Goal: Information Seeking & Learning: Learn about a topic

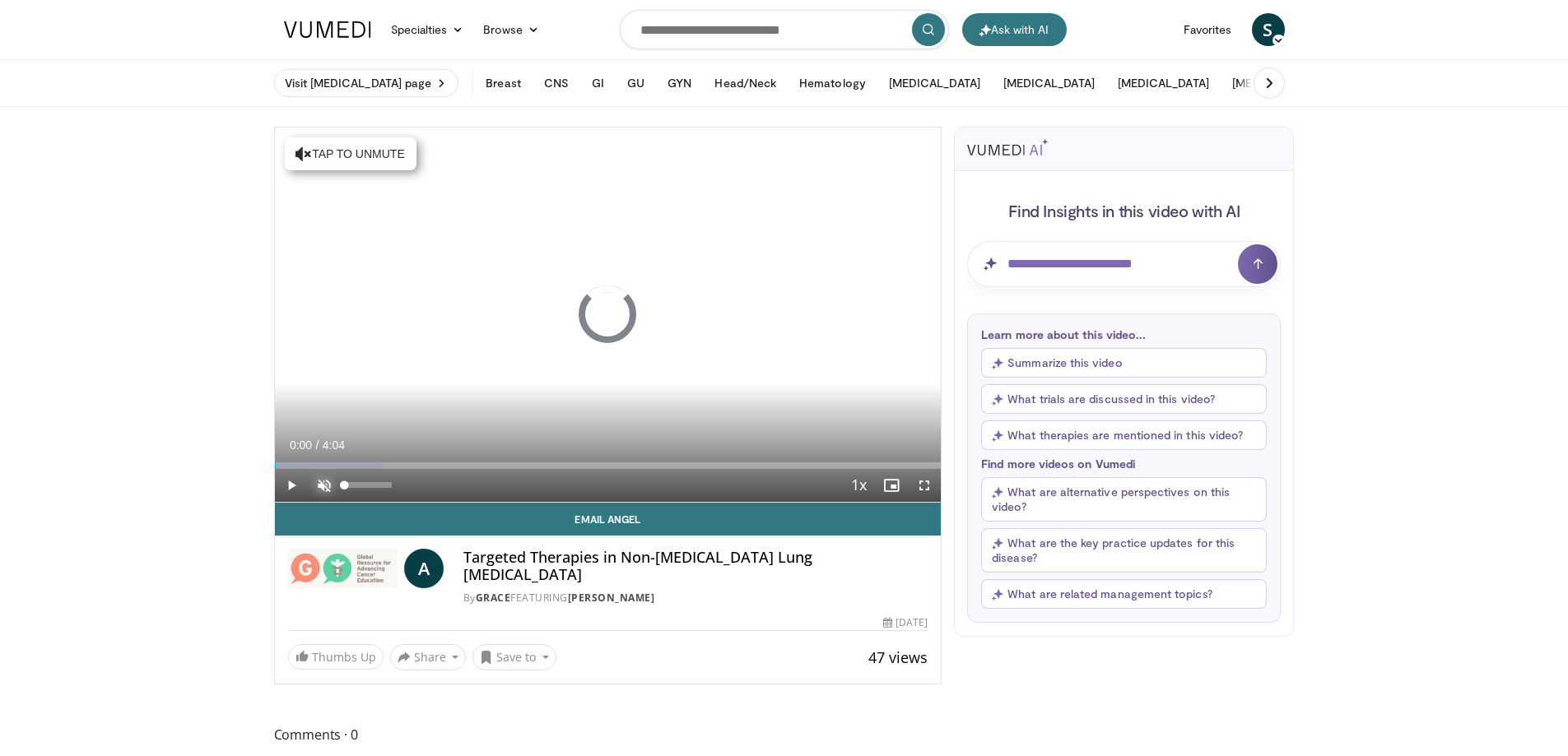
click at [318, 482] on span "Video Player" at bounding box center [324, 486] width 33 height 33
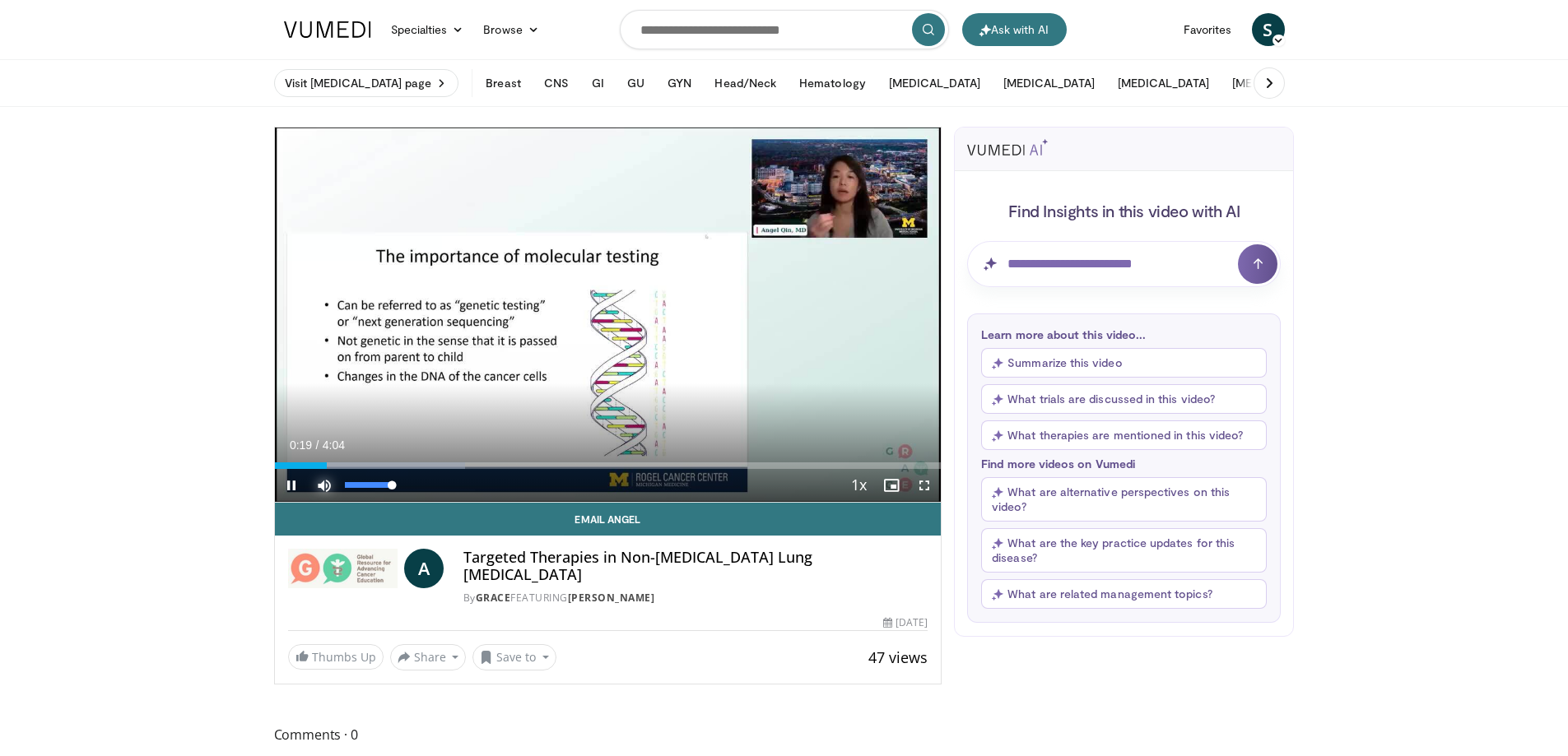
click at [321, 485] on span "Video Player" at bounding box center [324, 486] width 33 height 33
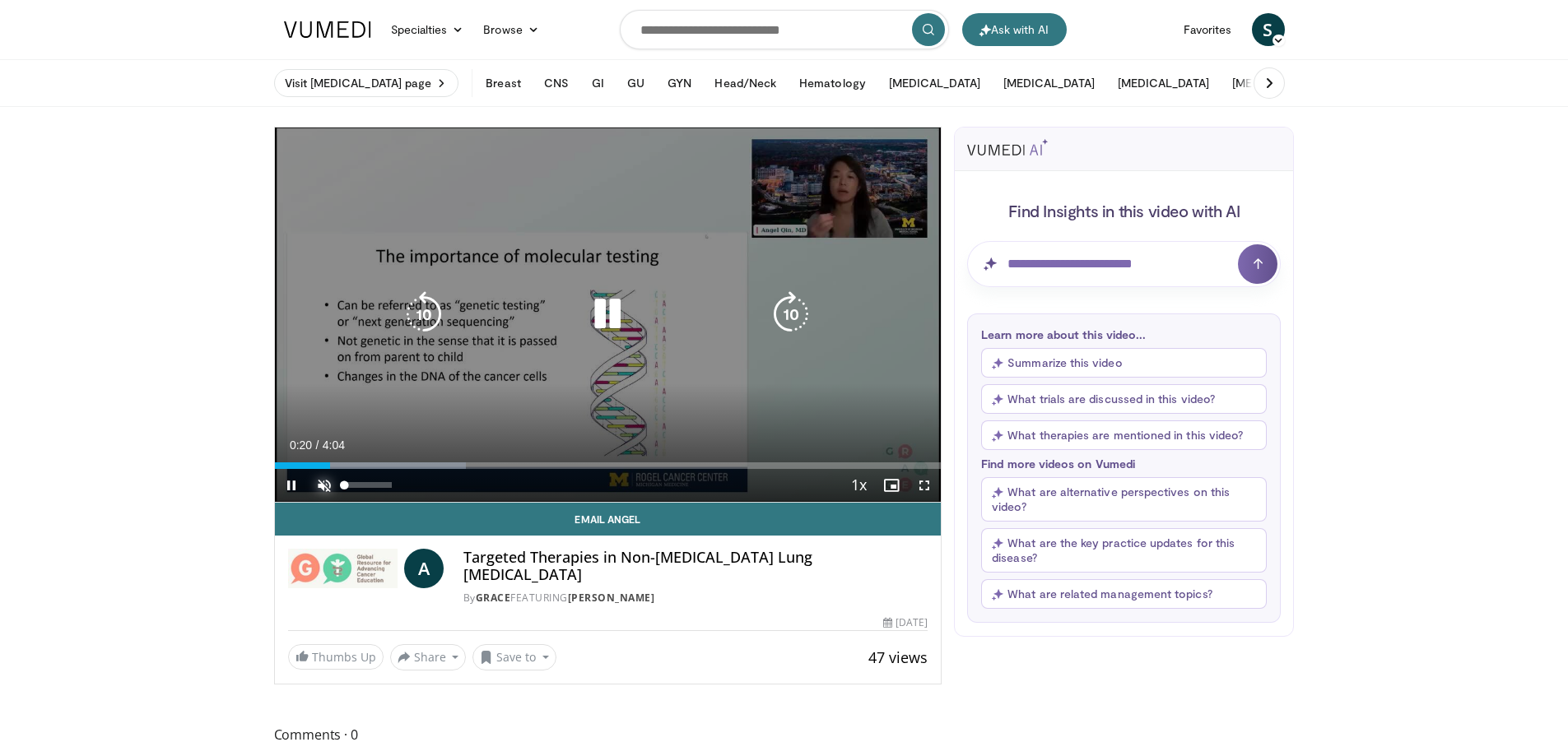
click at [316, 487] on span "Video Player" at bounding box center [324, 486] width 33 height 33
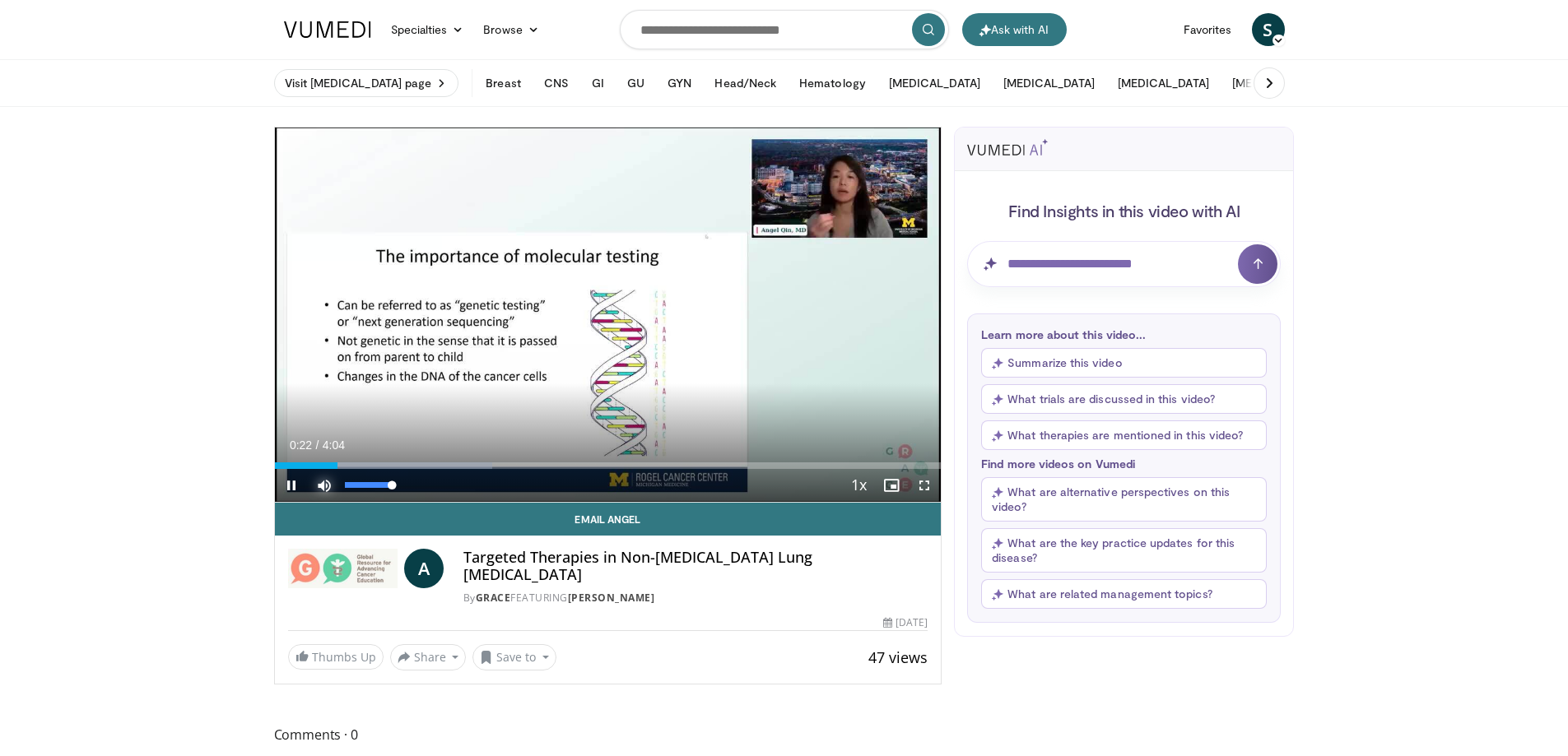
drag, startPoint x: 391, startPoint y: 486, endPoint x: 426, endPoint y: 485, distance: 35.0
click at [426, 485] on div "Current Time 0:22 / Duration 4:04 Pause Skip Backward Skip Forward Mute 100% Lo…" at bounding box center [608, 486] width 667 height 33
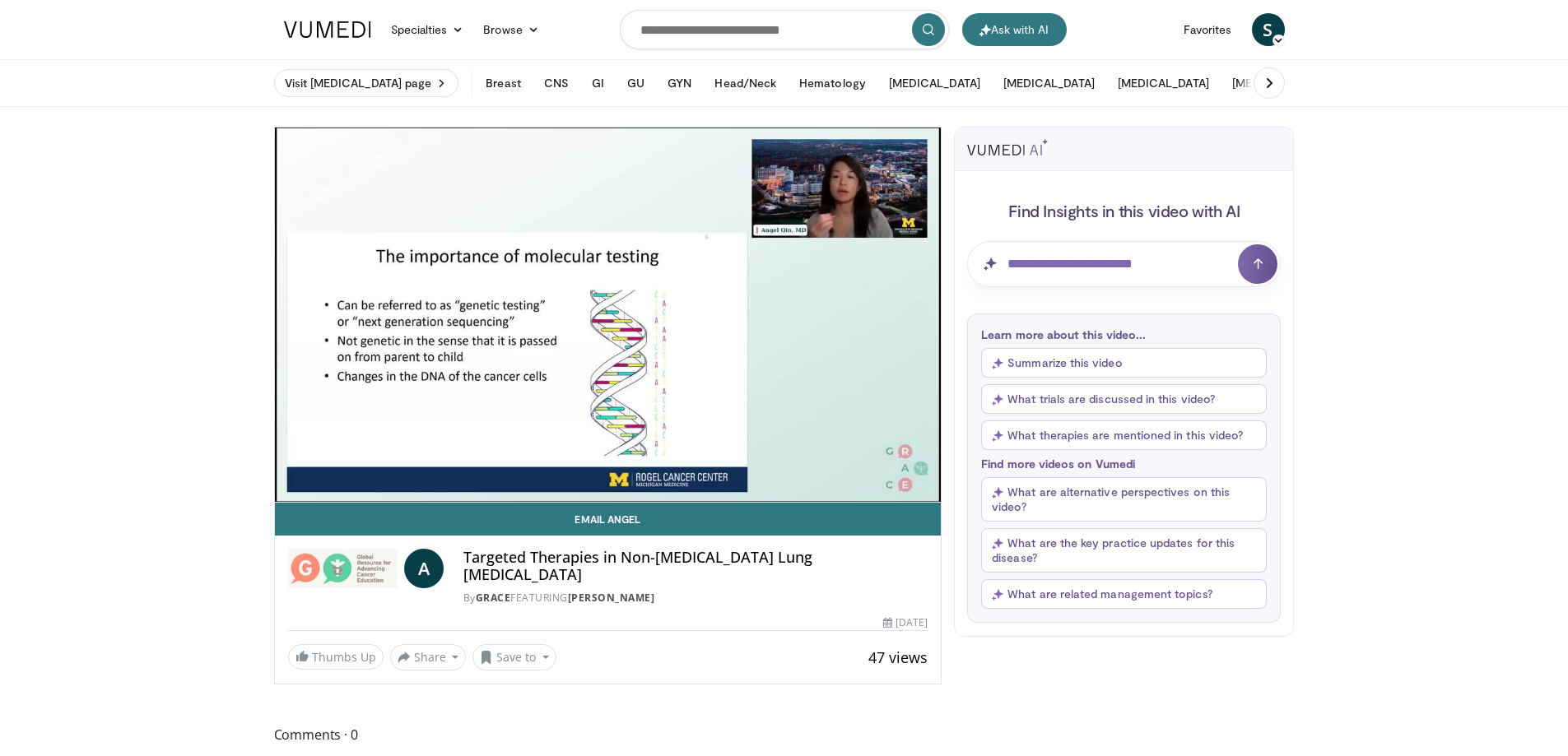
click at [396, 488] on video-js "**********" at bounding box center [608, 314] width 667 height 375
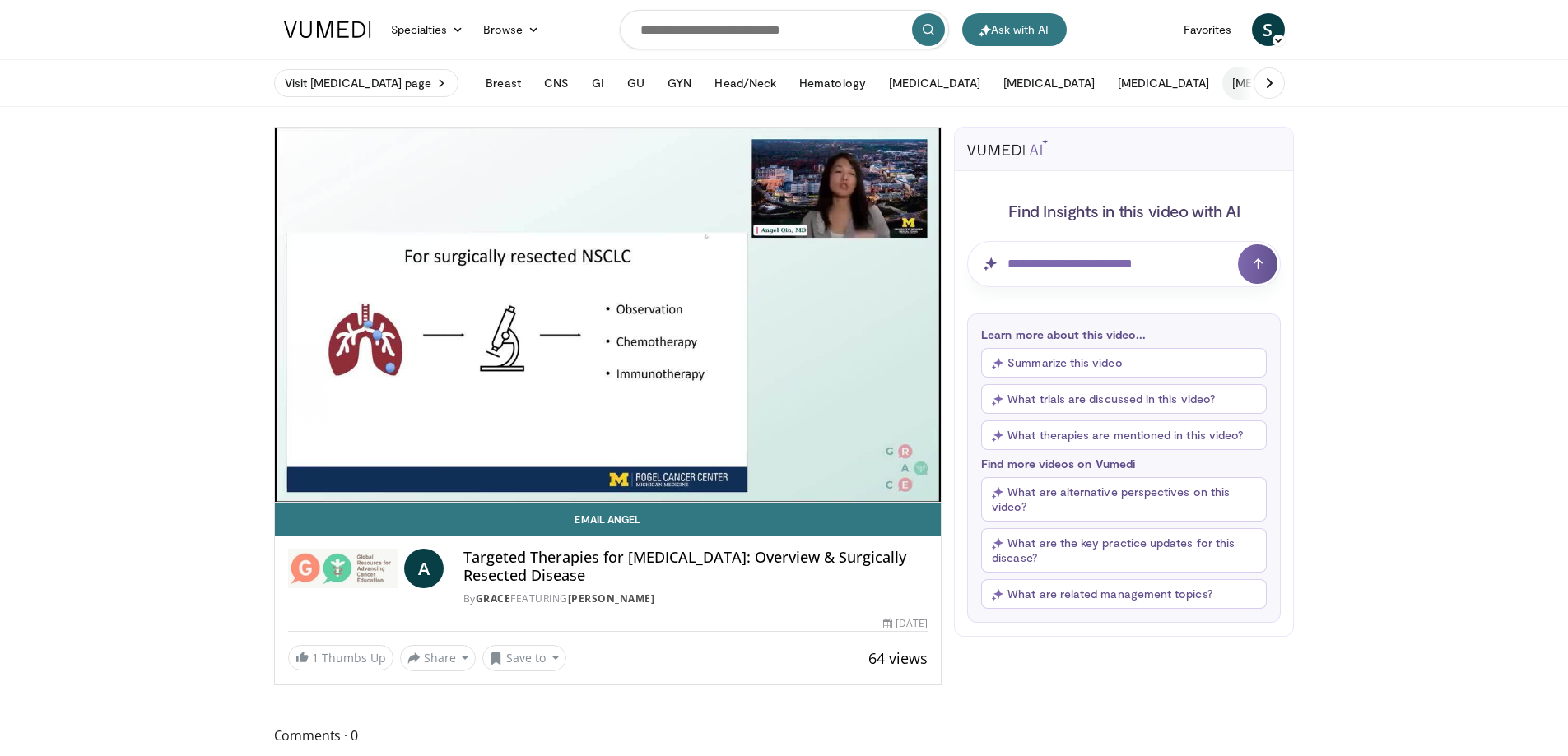
click at [1222, 85] on button "[MEDICAL_DATA]" at bounding box center [1278, 83] width 111 height 33
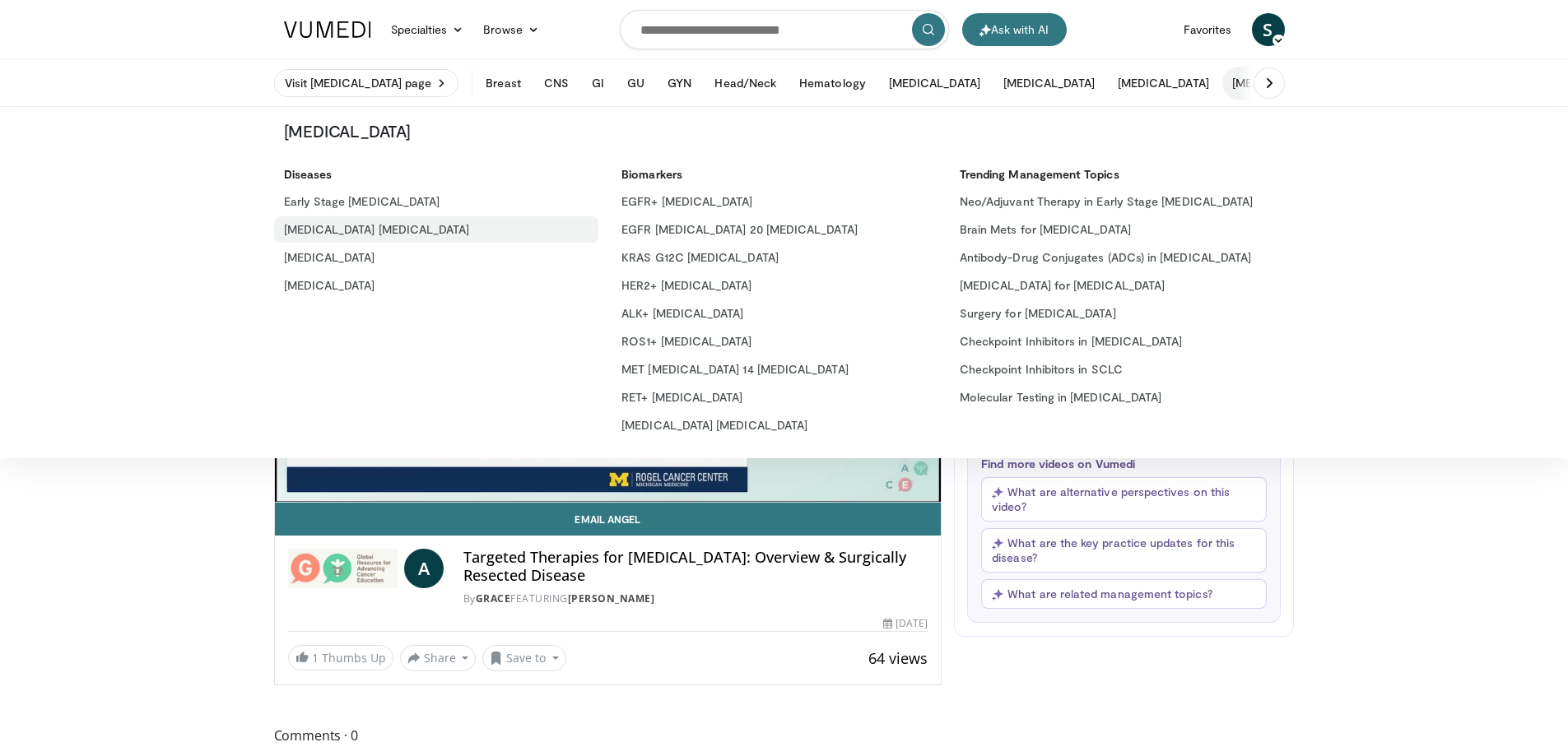
click at [367, 228] on link "[MEDICAL_DATA] [MEDICAL_DATA]" at bounding box center [436, 229] width 325 height 26
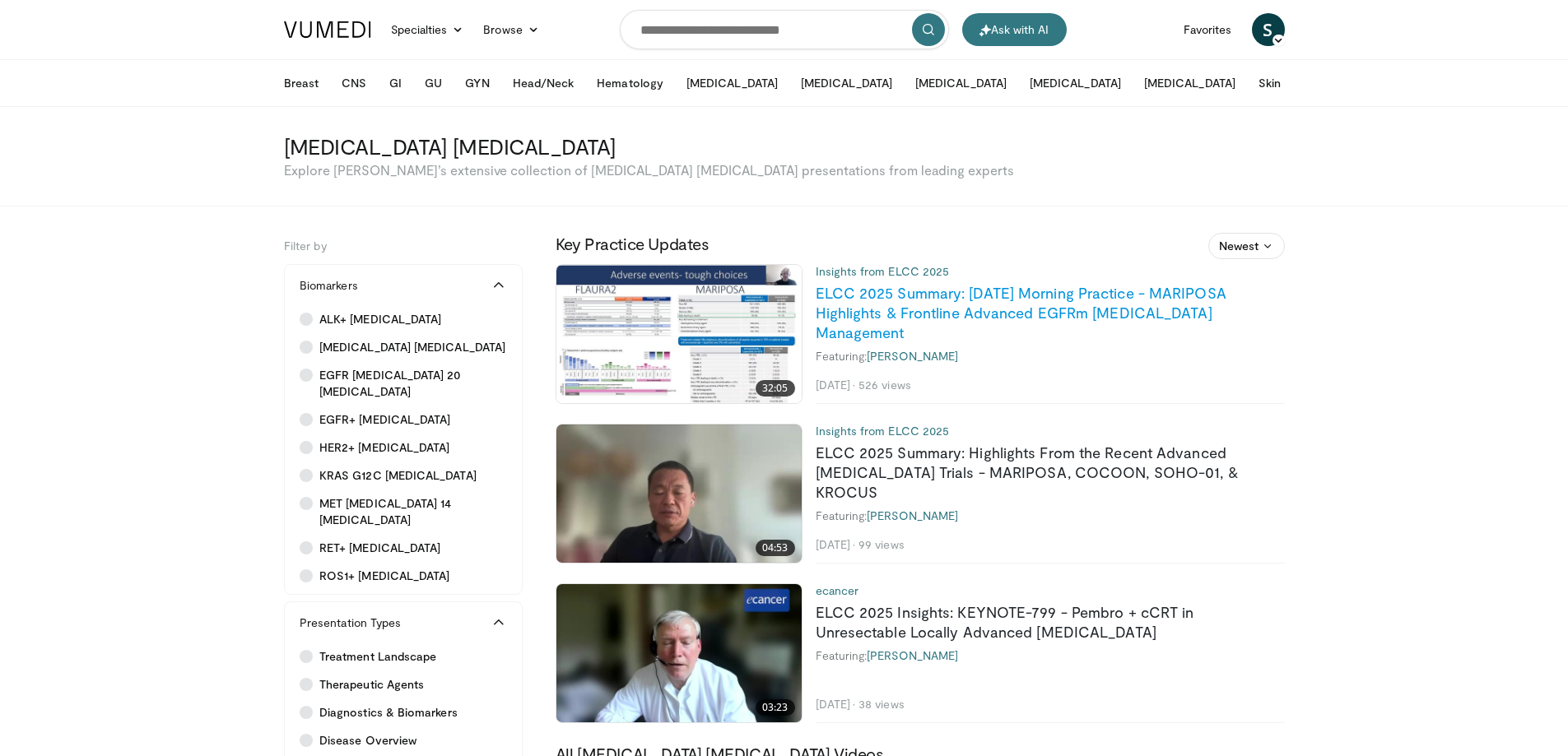
click at [1006, 298] on link "ELCC 2025 Summary: [DATE] Morning Practice - MARIPOSA Highlights & Frontline Ad…" at bounding box center [1021, 313] width 411 height 58
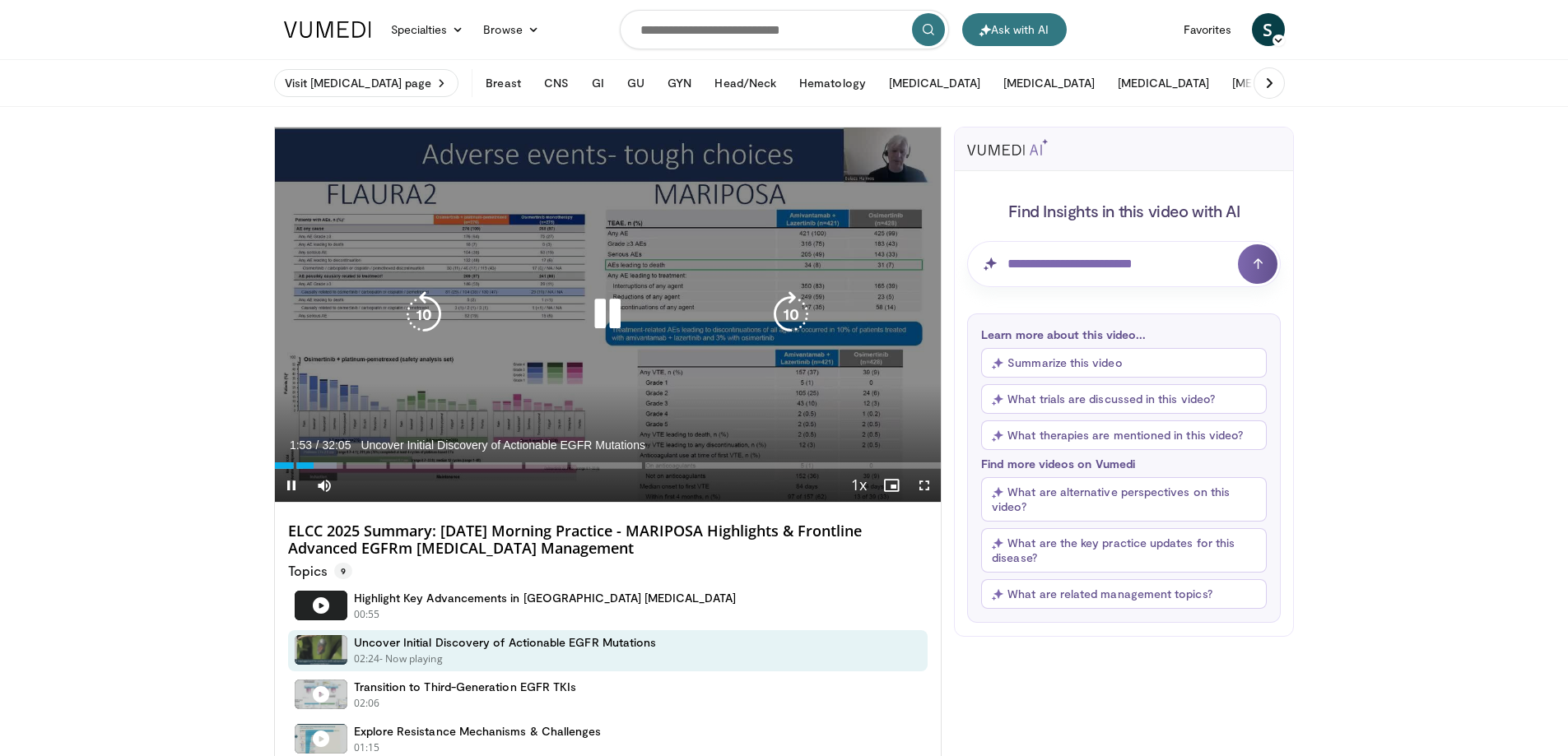
click at [601, 305] on icon "Video Player" at bounding box center [607, 313] width 46 height 46
click at [612, 313] on icon "Video Player" at bounding box center [607, 313] width 46 height 46
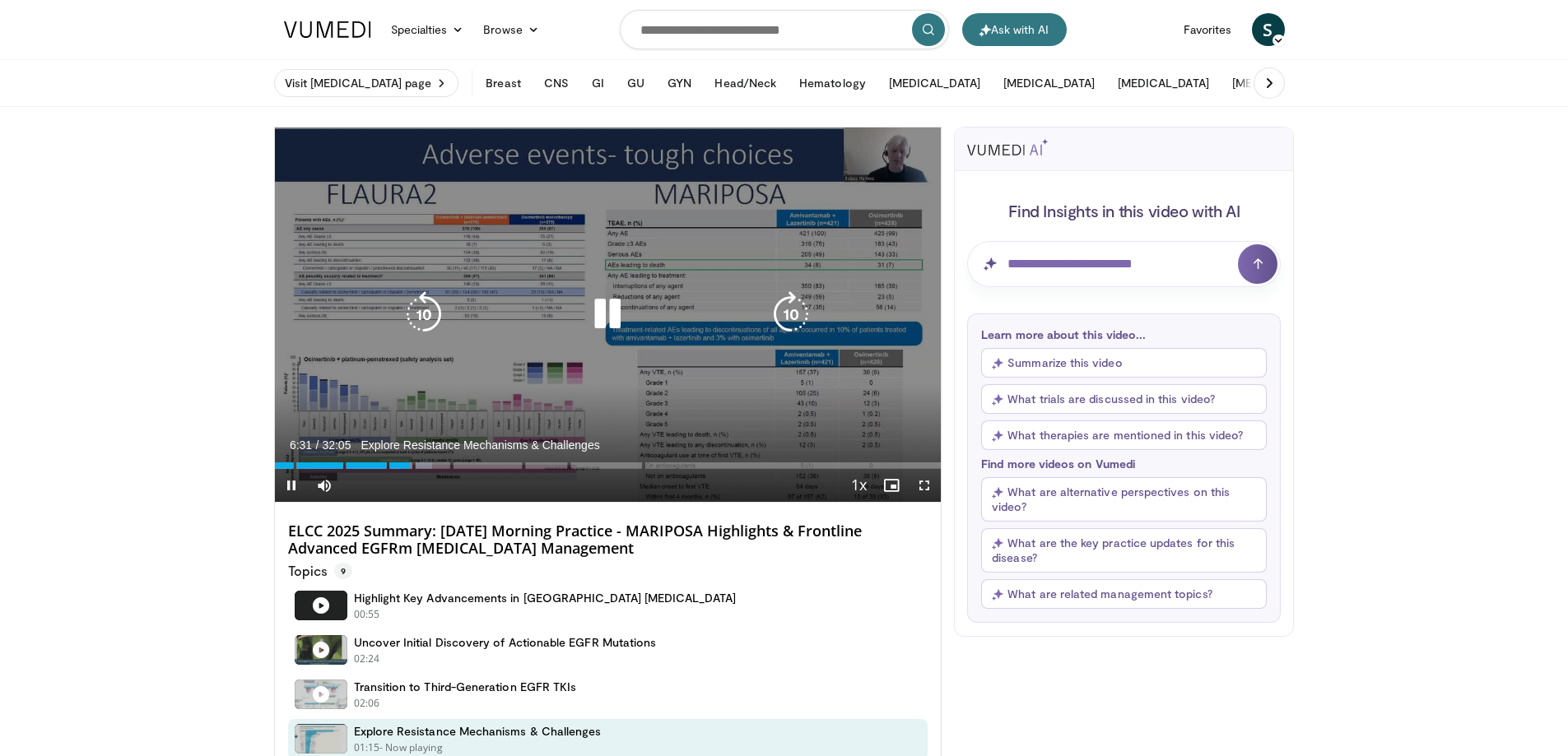
click at [611, 318] on icon "Video Player" at bounding box center [607, 313] width 46 height 46
click at [599, 318] on icon "Video Player" at bounding box center [607, 313] width 46 height 46
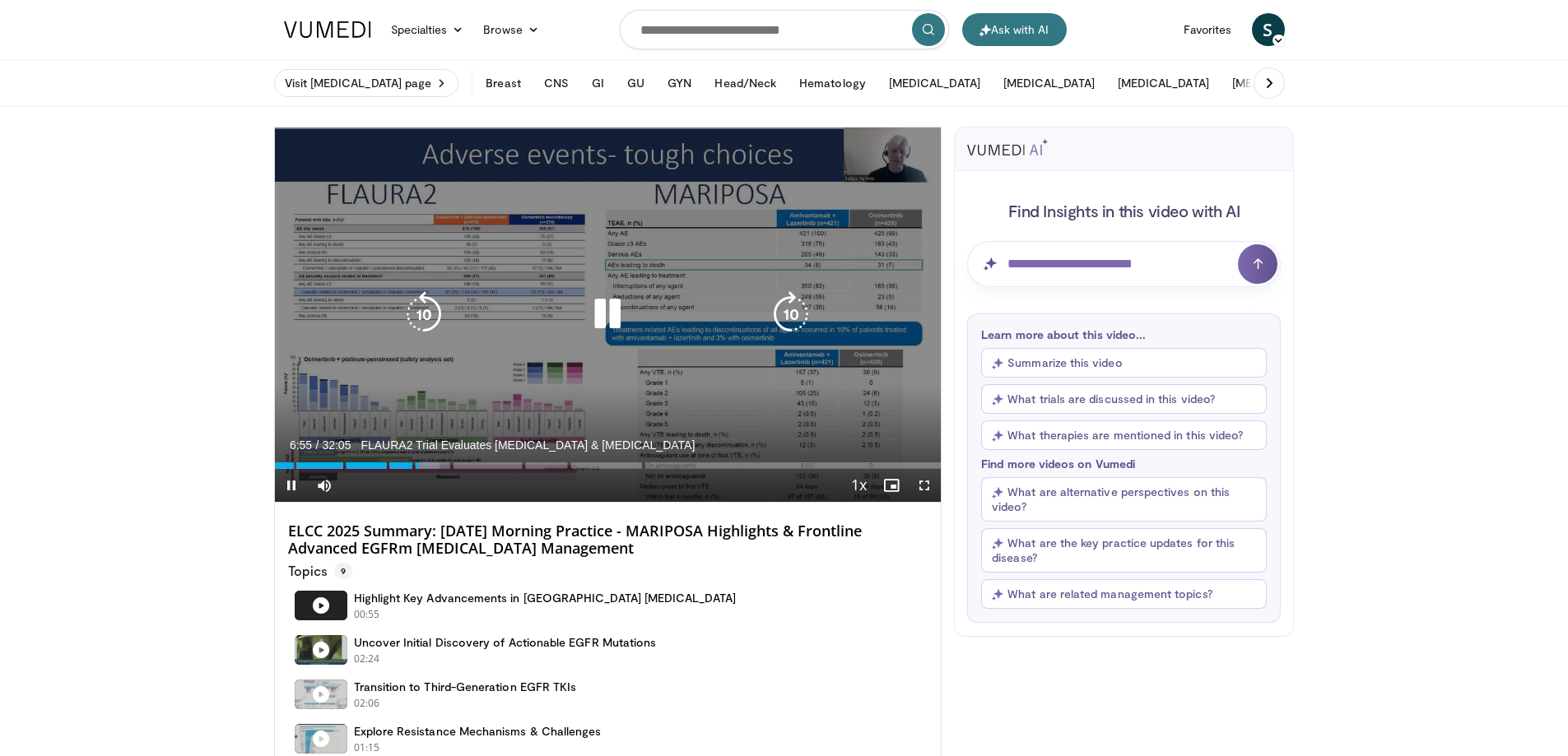
click at [610, 315] on icon "Video Player" at bounding box center [607, 313] width 46 height 46
click at [604, 310] on icon "Video Player" at bounding box center [607, 313] width 46 height 46
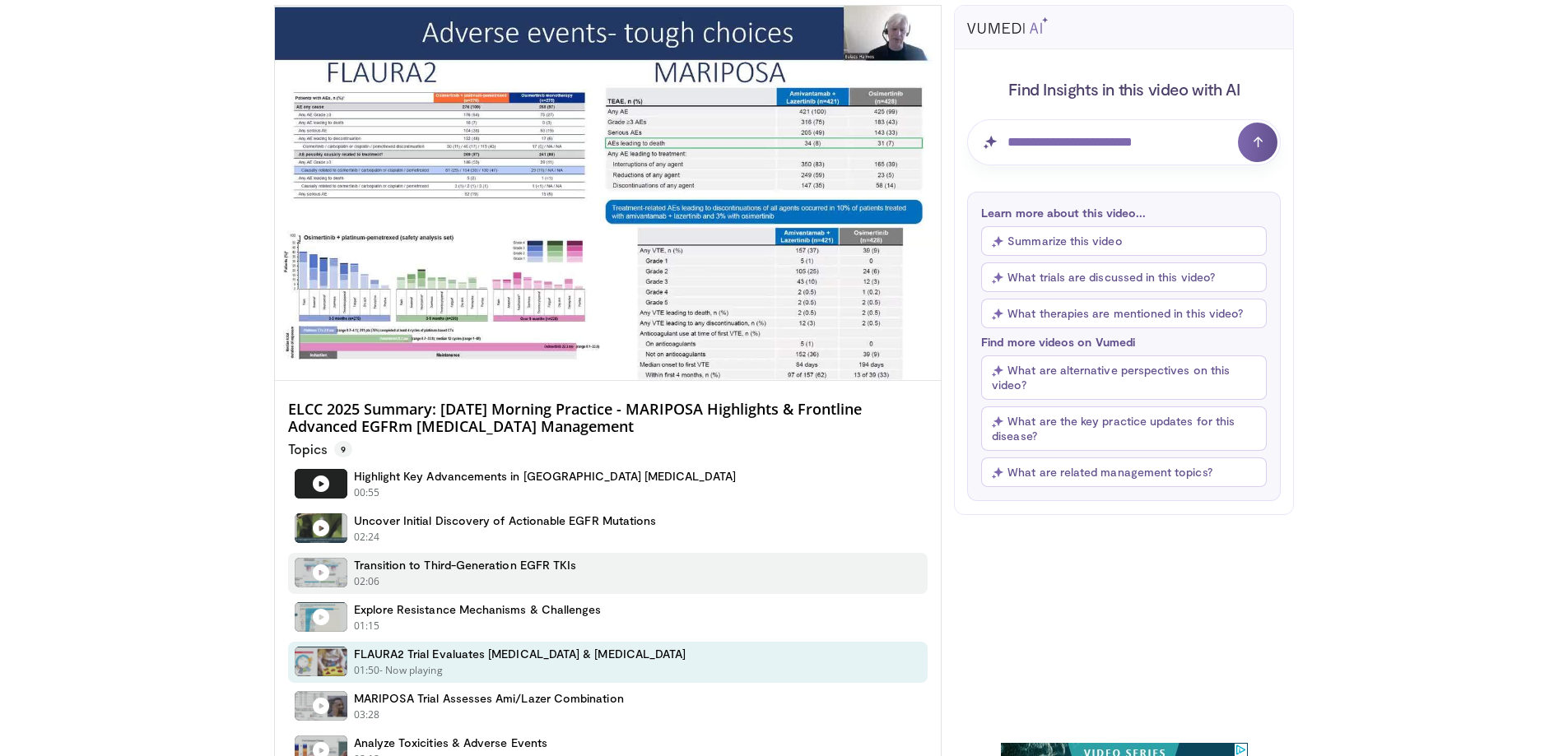
scroll to position [82, 0]
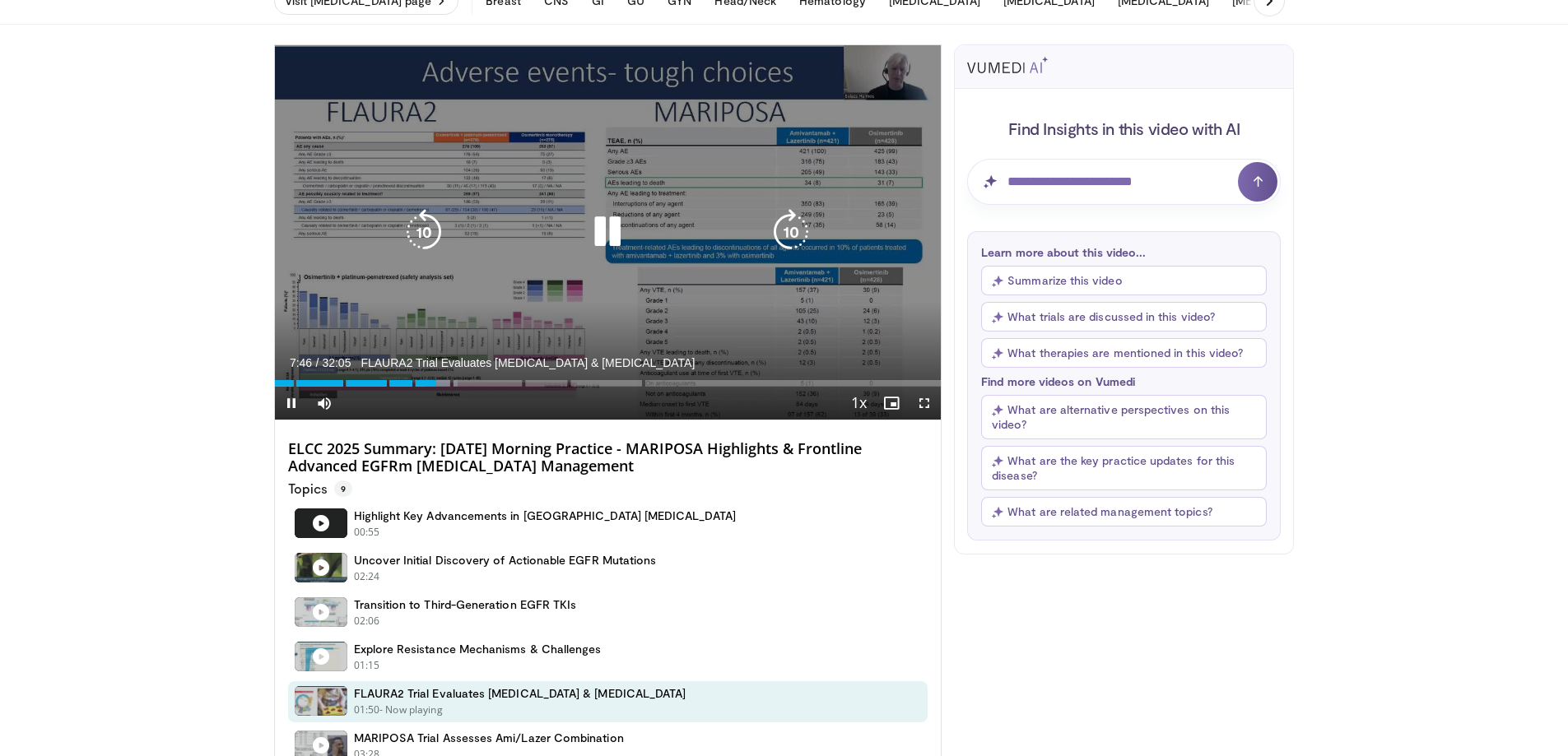
click at [598, 230] on icon "Video Player" at bounding box center [607, 231] width 46 height 46
